Goal: Transaction & Acquisition: Purchase product/service

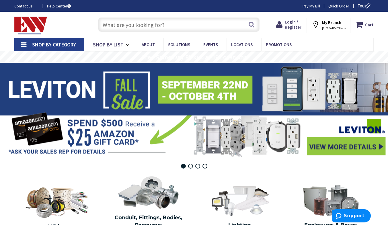
click at [107, 24] on input "text" at bounding box center [178, 24] width 161 height 14
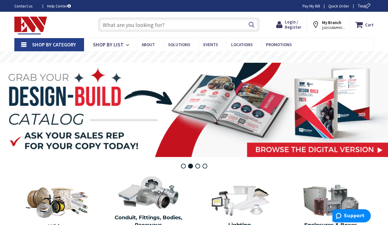
paste input "Rab X17XFU60W"
type input "Rab X17XFU60W"
click at [252, 24] on button "Search" at bounding box center [251, 24] width 7 height 13
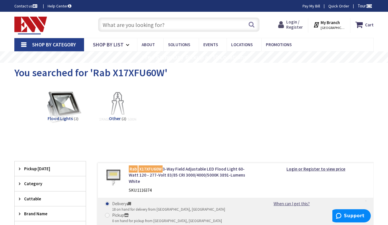
click at [296, 27] on span "Login / Register" at bounding box center [294, 24] width 17 height 11
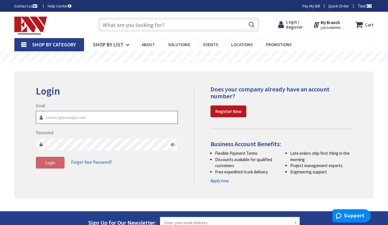
type input "chris@ojmannelectric.com"
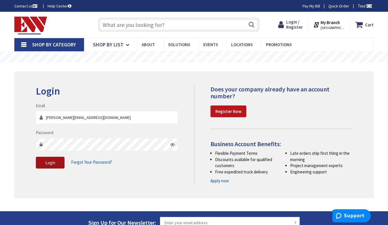
click at [52, 161] on span "Login" at bounding box center [50, 162] width 10 height 5
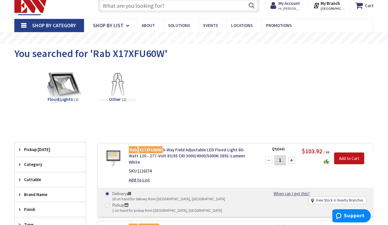
scroll to position [57, 0]
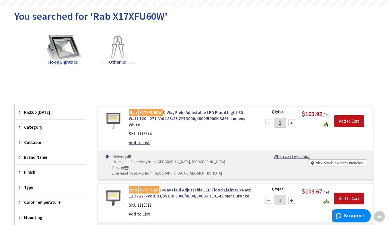
click at [291, 120] on div at bounding box center [291, 123] width 7 height 7
type input "2"
click at [349, 119] on input "Add to Cart" at bounding box center [349, 121] width 30 height 12
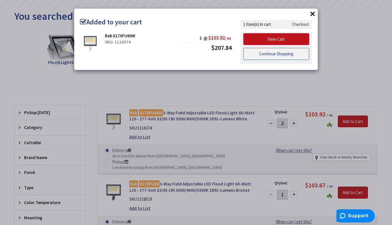
click at [265, 51] on link "Continue Shopping" at bounding box center [276, 54] width 66 height 12
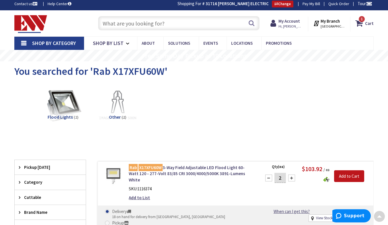
scroll to position [0, 0]
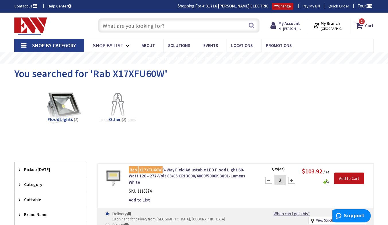
click at [106, 24] on input "text" at bounding box center [178, 25] width 161 height 14
paste input "Rab XC1W"
type input "Rab XC1W"
click at [250, 24] on button "Search" at bounding box center [251, 25] width 7 height 13
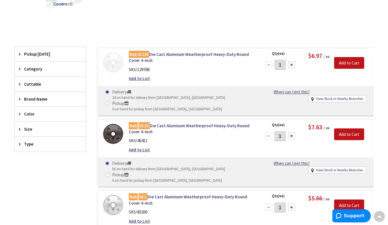
scroll to position [116, 0]
click at [292, 65] on div at bounding box center [291, 64] width 7 height 7
type input "2"
click at [349, 63] on input "Add to Cart" at bounding box center [349, 63] width 30 height 12
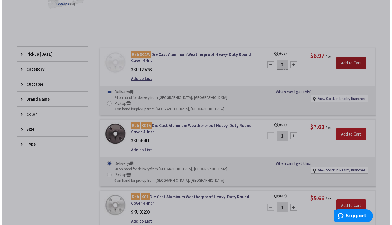
scroll to position [115, 0]
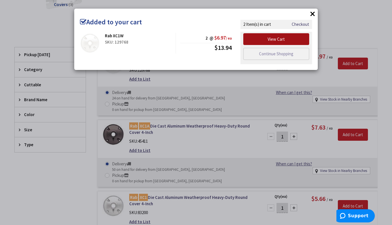
click at [276, 38] on link "View Cart" at bounding box center [276, 39] width 66 height 12
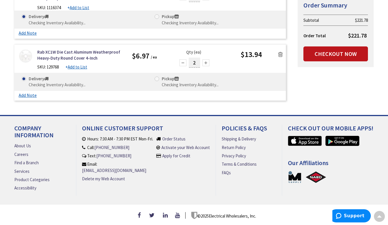
scroll to position [91, 0]
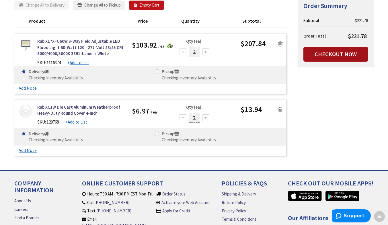
click at [331, 52] on link "Checkout Now" at bounding box center [335, 54] width 65 height 15
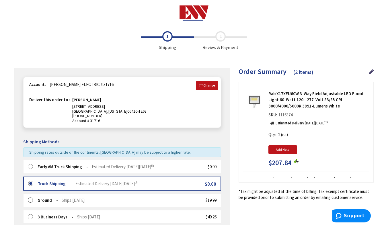
click at [29, 165] on label at bounding box center [32, 167] width 9 height 6
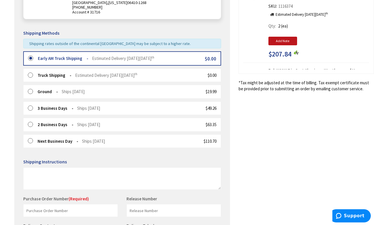
scroll to position [187, 0]
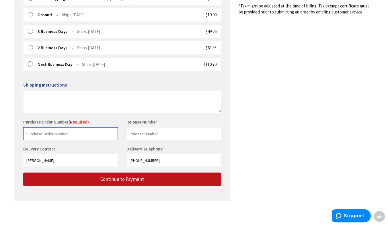
click at [39, 130] on input "text" at bounding box center [70, 133] width 95 height 13
type input "ALOSCO"
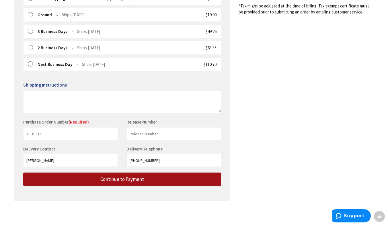
click at [129, 177] on span "Continue to Payment" at bounding box center [122, 179] width 44 height 6
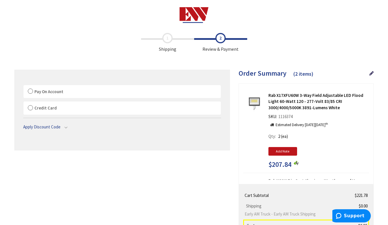
click at [29, 90] on label "Pay On Account" at bounding box center [122, 91] width 197 height 13
click at [24, 86] on input "Pay On Account" at bounding box center [24, 86] width 0 height 0
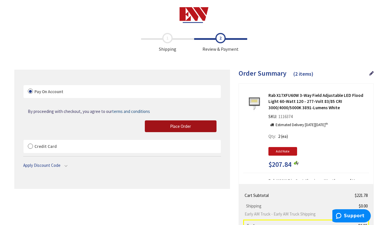
click at [179, 124] on span "Place Order" at bounding box center [180, 126] width 21 height 5
